Goal: Navigation & Orientation: Find specific page/section

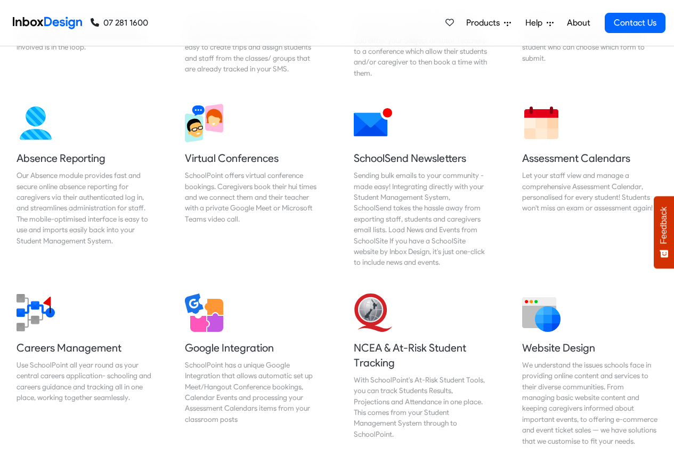
scroll to position [896, 0]
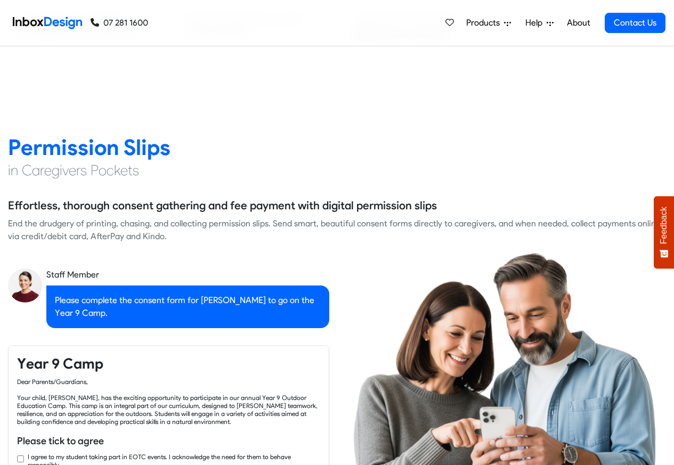
checkbox input "true"
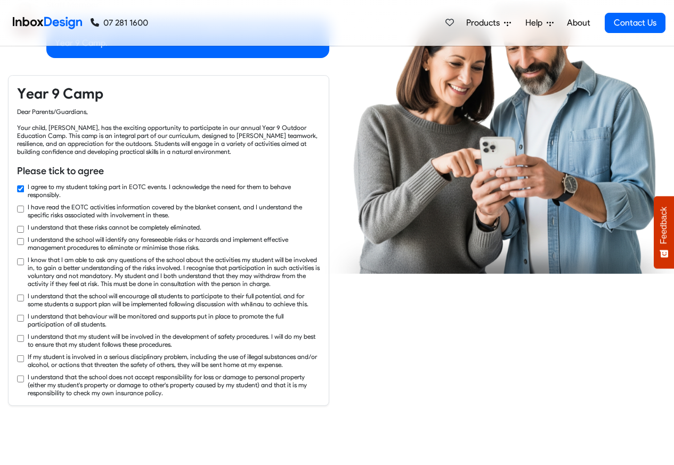
checkbox input "true"
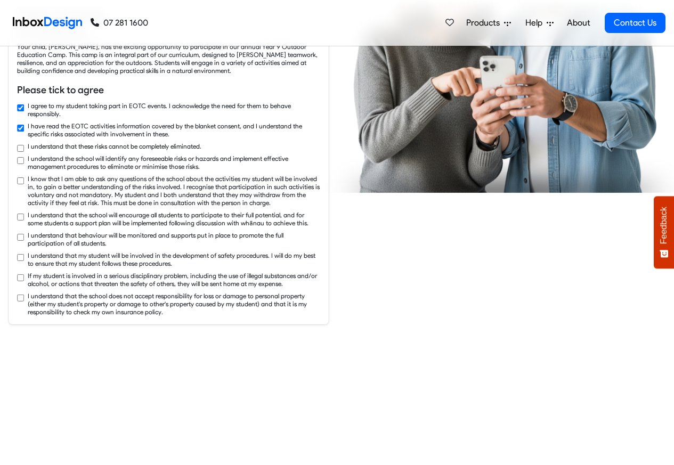
checkbox input "true"
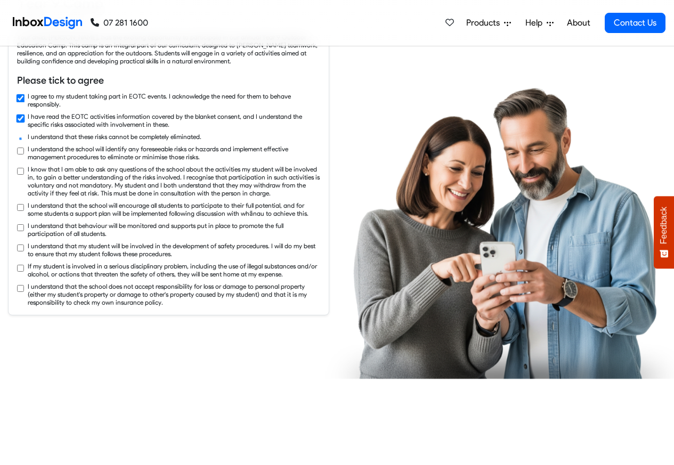
checkbox input "true"
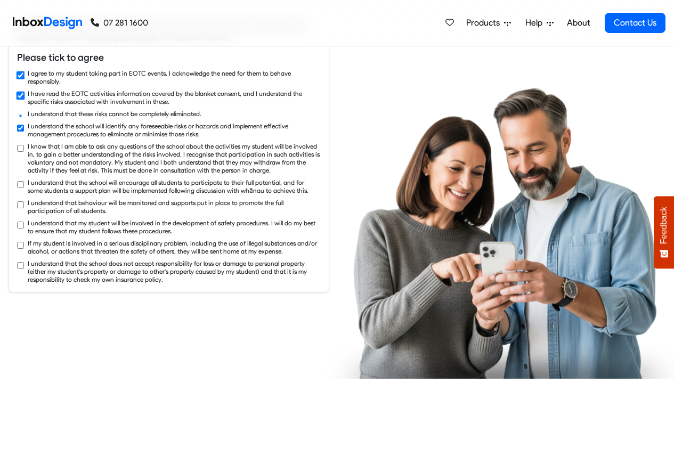
checkbox input "true"
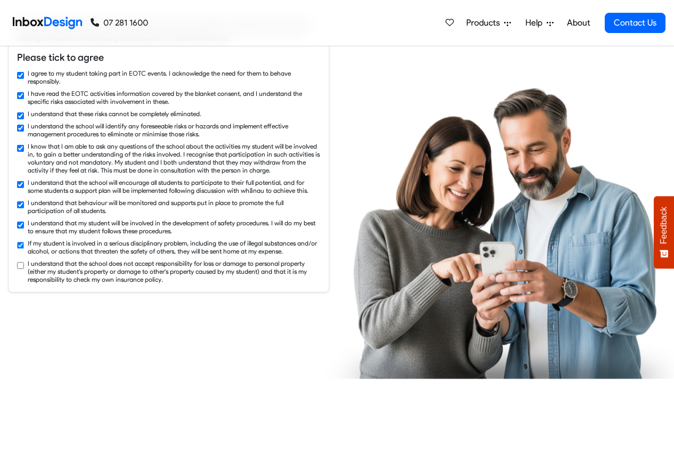
checkbox input "true"
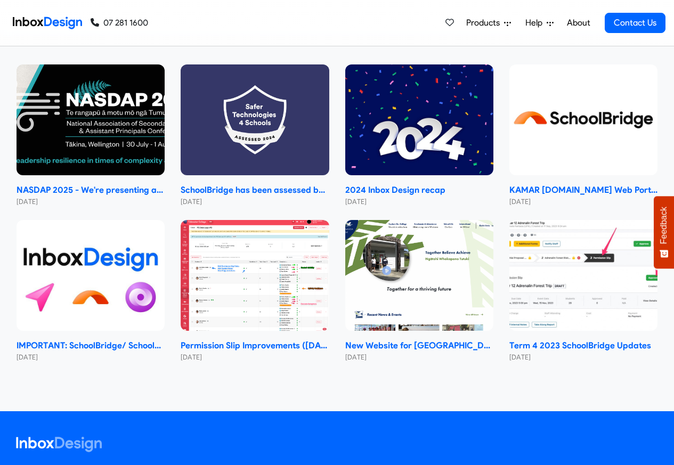
scroll to position [6109, 0]
